Goal: Transaction & Acquisition: Purchase product/service

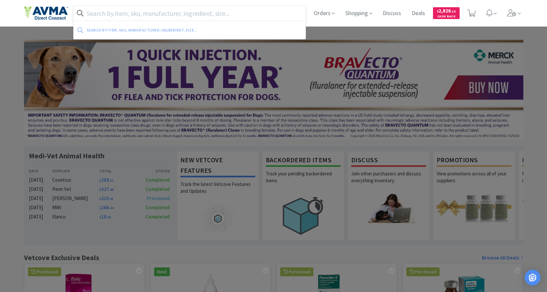
click at [147, 16] on input "text" at bounding box center [190, 13] width 232 height 15
paste input "015861"
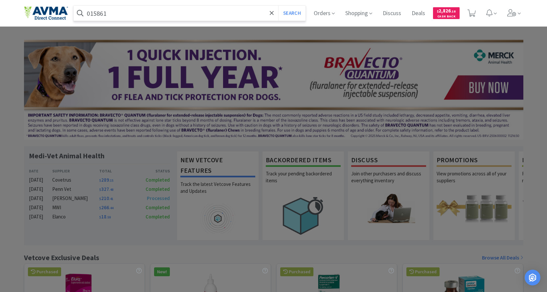
type input "015861"
click at [278, 6] on button "Search" at bounding box center [291, 13] width 27 height 15
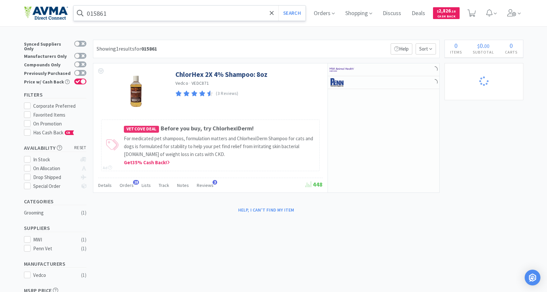
select select "1"
select select "5"
select select "2"
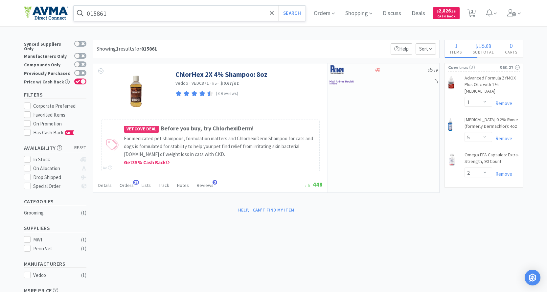
select select "2"
select select "1"
select select "2"
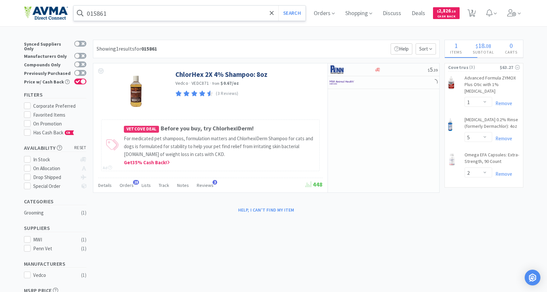
select select "1"
select select "10"
select select "1"
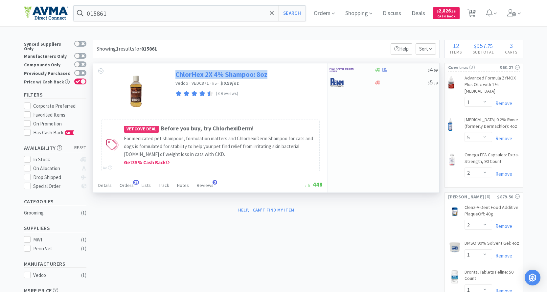
drag, startPoint x: 271, startPoint y: 76, endPoint x: 176, endPoint y: 76, distance: 95.2
click at [176, 76] on div "ChlorHex 2X 4% Shampoo: 8oz Vedco · VEDC871 · from $0.59 / oz (3 Reviews)" at bounding box center [247, 83] width 145 height 32
copy link "ChlorHex 2X 4% Shampoo: 8oz"
click at [277, 97] on div "(3 Reviews)" at bounding box center [247, 93] width 145 height 9
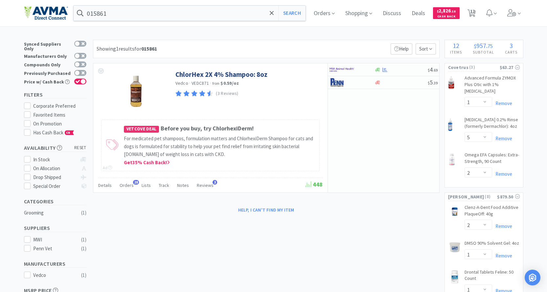
select select "1"
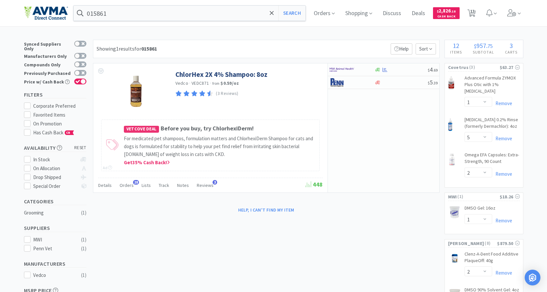
select select "3"
select select "1"
select select "10"
select select "2"
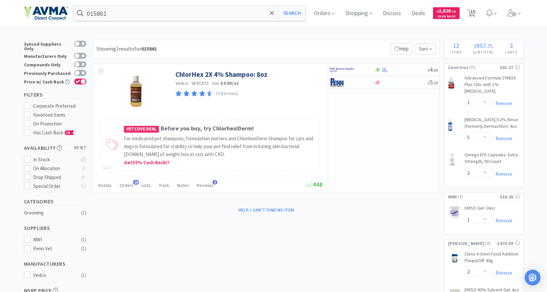
select select "1"
